Goal: Find contact information: Find contact information

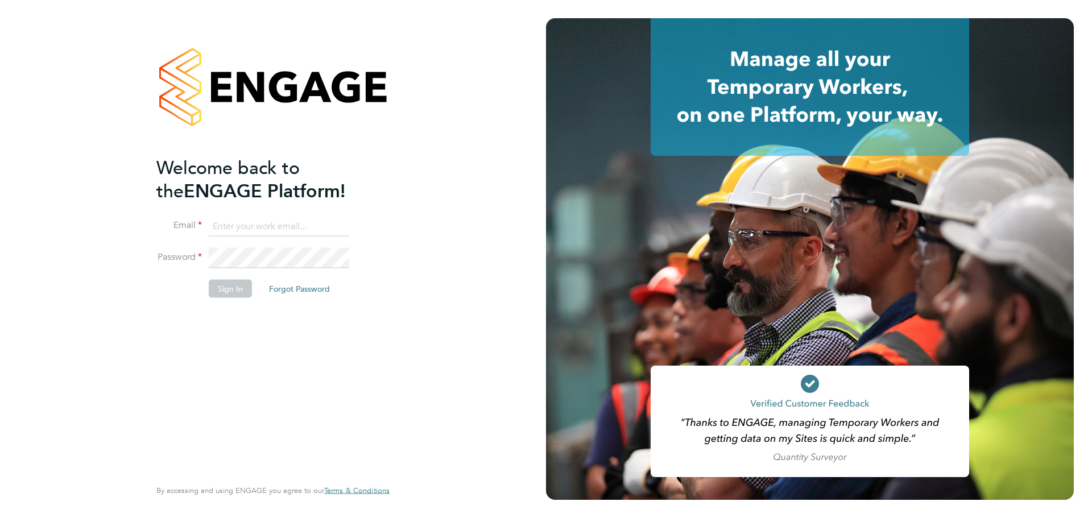
click at [305, 220] on input at bounding box center [279, 226] width 140 height 20
click at [340, 232] on input at bounding box center [279, 226] width 140 height 20
click at [0, 518] on com-1password-button at bounding box center [0, 518] width 0 height 0
type input "[EMAIL_ADDRESS][DOMAIN_NAME]"
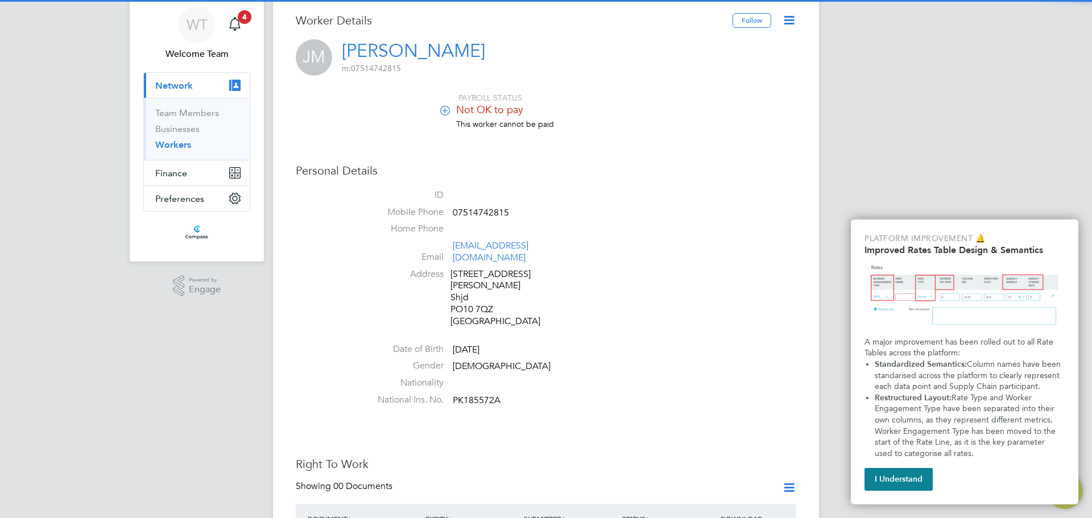
scroll to position [57, 0]
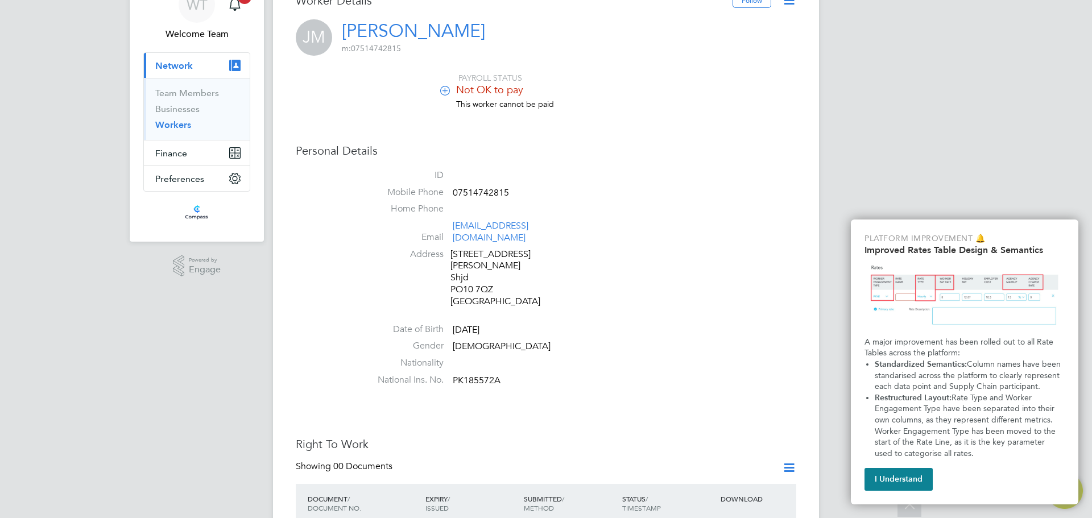
click at [464, 187] on span "07514742815" at bounding box center [481, 192] width 56 height 11
copy span "07514742815"
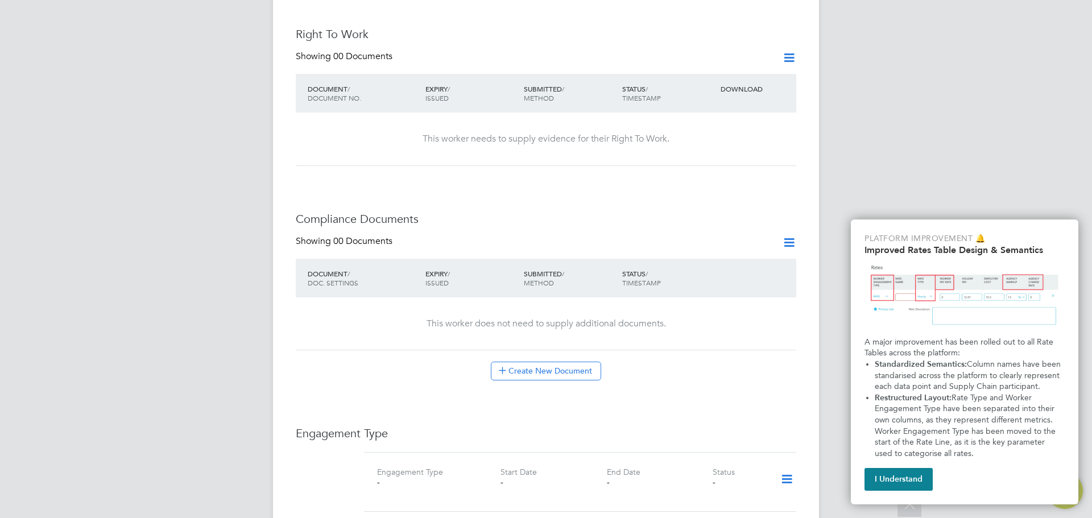
scroll to position [683, 0]
